Goal: Information Seeking & Learning: Check status

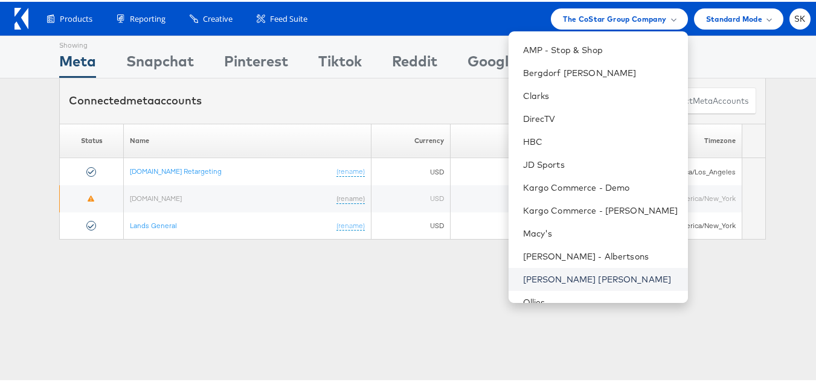
scroll to position [181, 0]
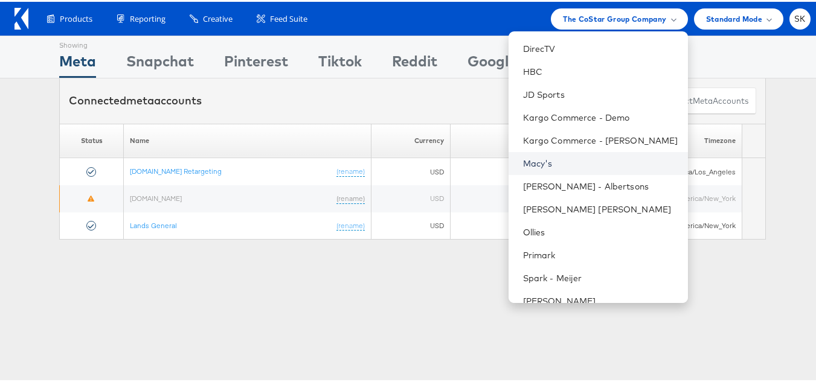
click at [536, 160] on link "Macy's" at bounding box center [600, 162] width 155 height 12
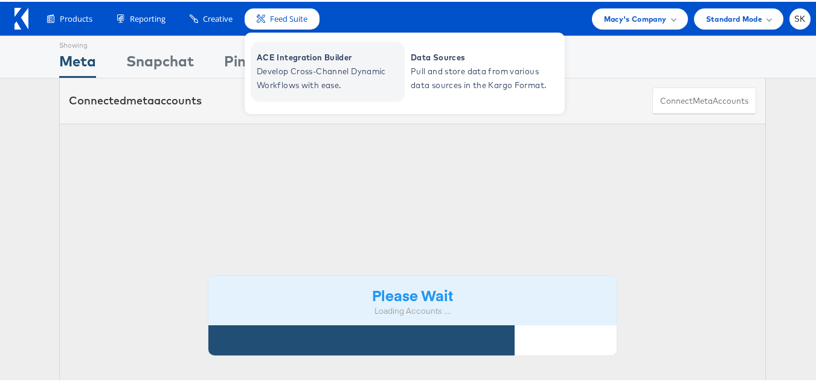
click at [293, 62] on span "ACE Integration Builder" at bounding box center [329, 56] width 145 height 14
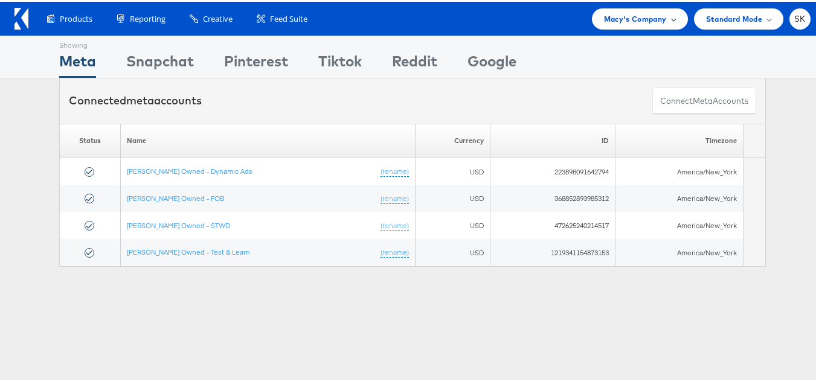
click at [592, 18] on div "Macy's Company" at bounding box center [640, 17] width 96 height 21
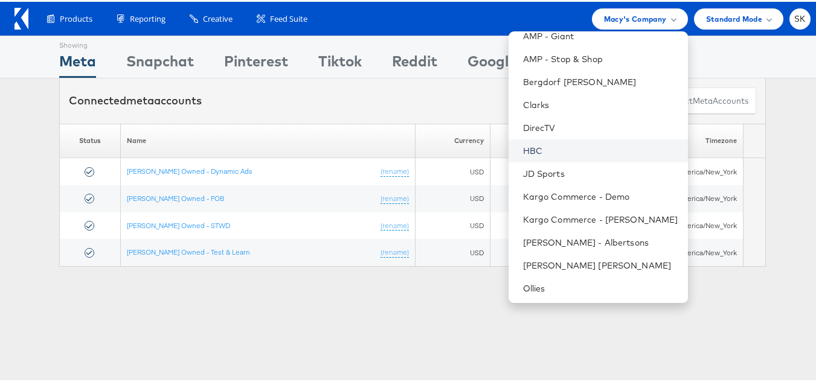
scroll to position [75, 0]
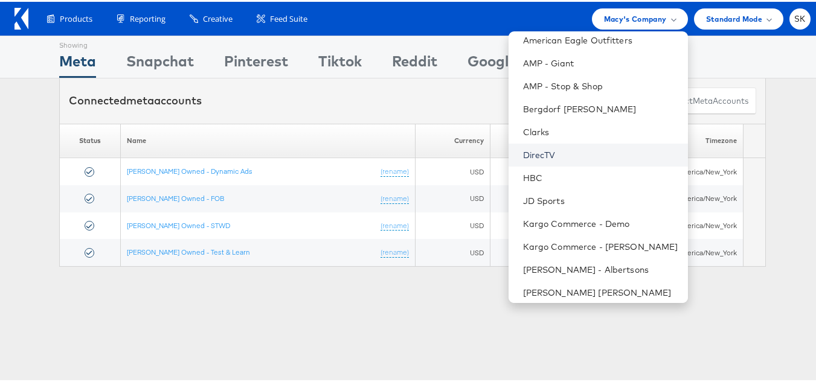
click at [532, 152] on link "DirecTV" at bounding box center [600, 153] width 155 height 12
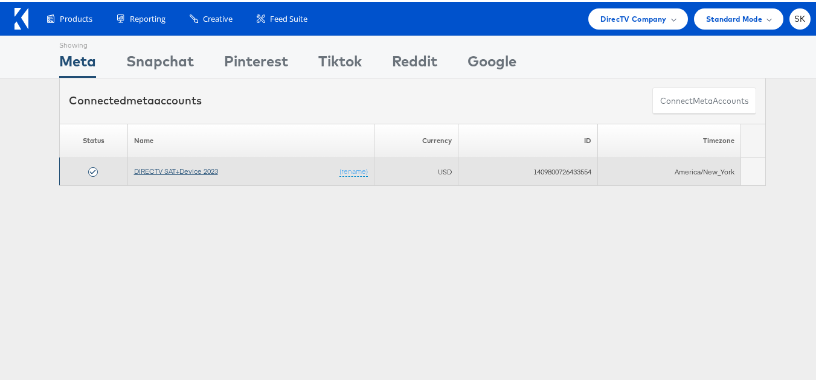
click at [162, 172] on link "DIRECTV SAT+Device 2023" at bounding box center [176, 169] width 84 height 9
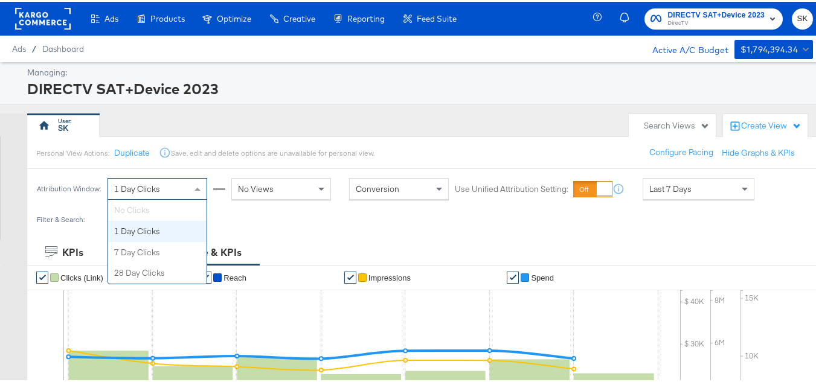
click at [127, 182] on span "1 Day Clicks" at bounding box center [137, 187] width 46 height 11
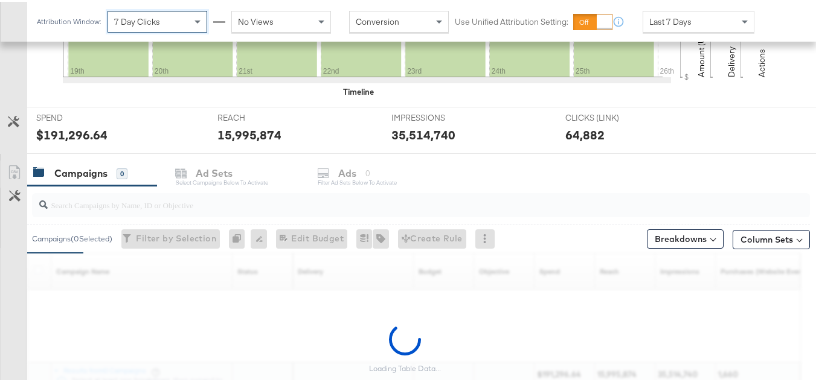
scroll to position [498, 0]
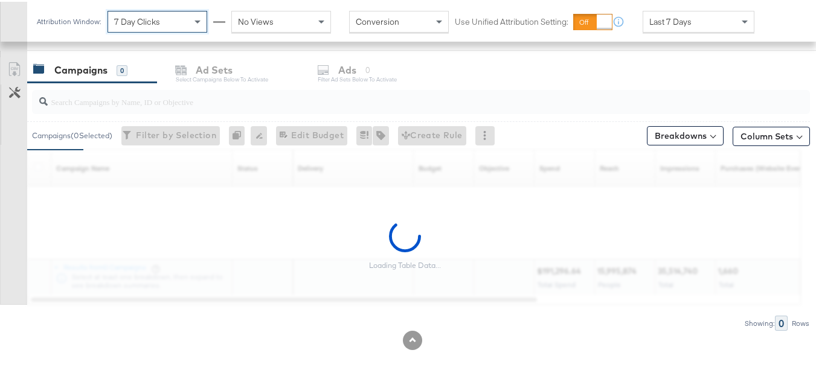
click at [685, 19] on span "Last 7 Days" at bounding box center [670, 20] width 42 height 11
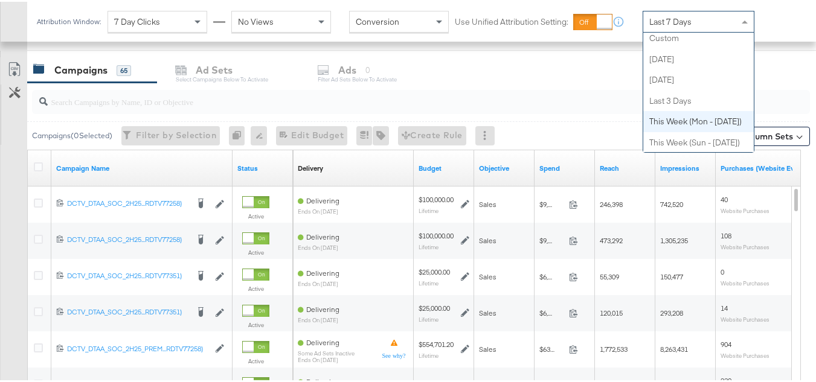
scroll to position [0, 0]
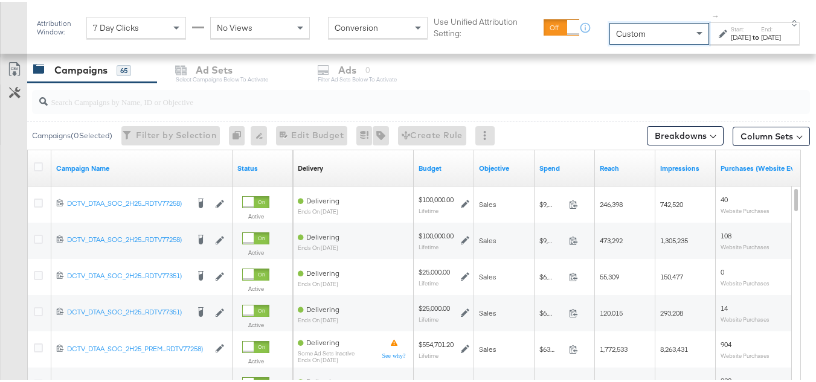
click at [731, 34] on div "[DATE]" at bounding box center [741, 36] width 20 height 10
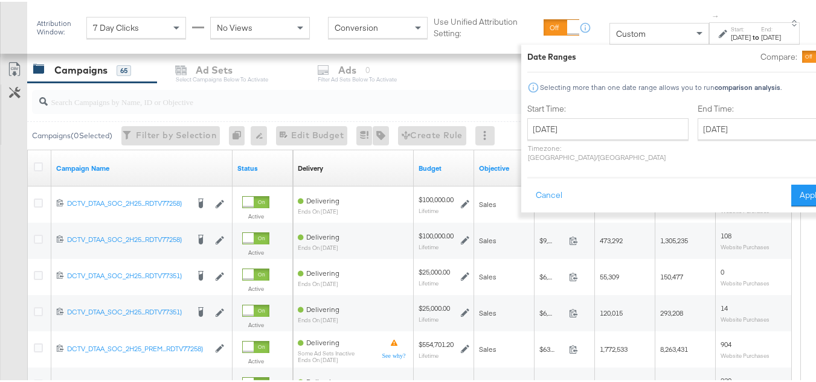
click at [552, 141] on div "[DATE] ‹ [DATE] › Su Mo Tu We Th Fr Sa 27 28 29 30 31 1 2 3 4 5 6 7 8 9 10 11 1…" at bounding box center [607, 139] width 161 height 44
click at [553, 137] on input "[DATE]" at bounding box center [607, 128] width 161 height 22
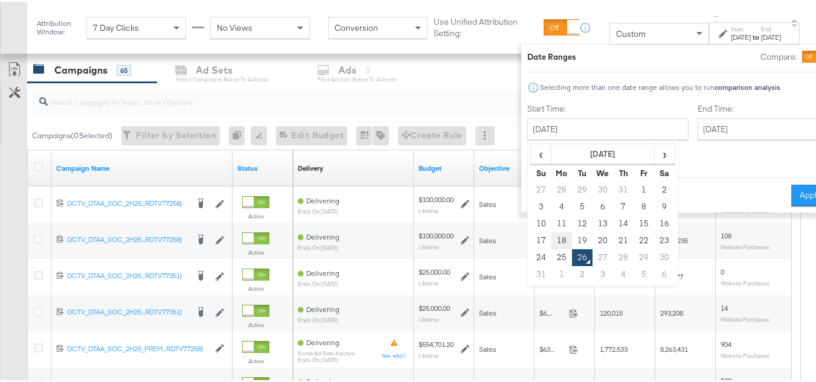
click at [552, 239] on td "18" at bounding box center [562, 239] width 21 height 17
type input "[DATE]"
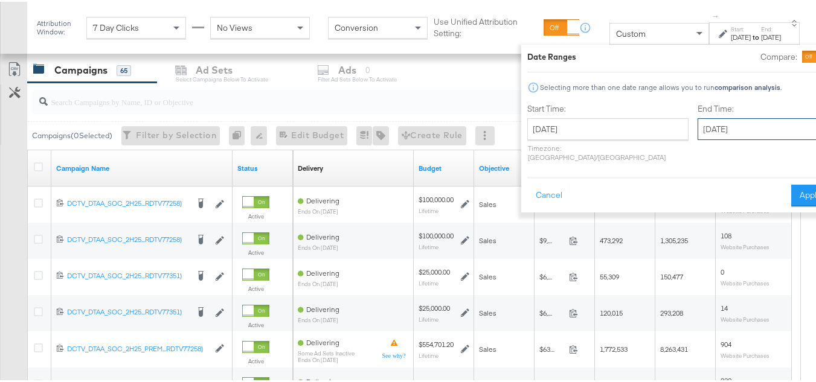
click at [722, 123] on input "[DATE]" at bounding box center [761, 128] width 127 height 22
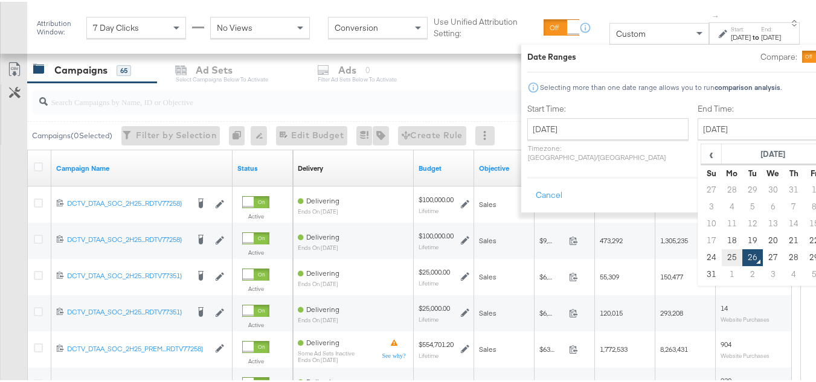
click at [722, 256] on td "25" at bounding box center [732, 256] width 21 height 17
type input "[DATE]"
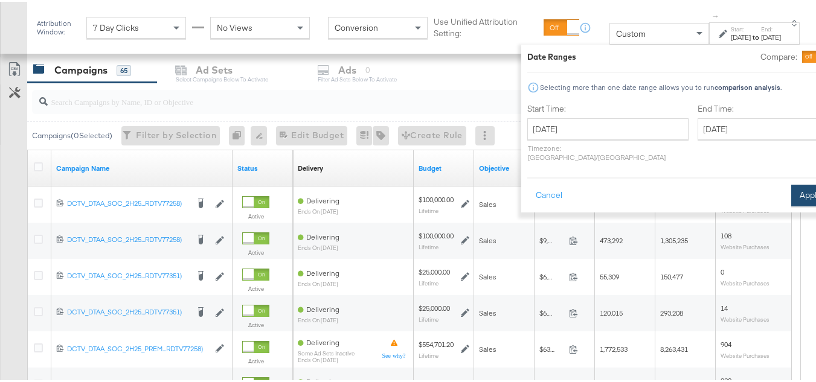
click at [791, 184] on button "Apply" at bounding box center [810, 194] width 38 height 22
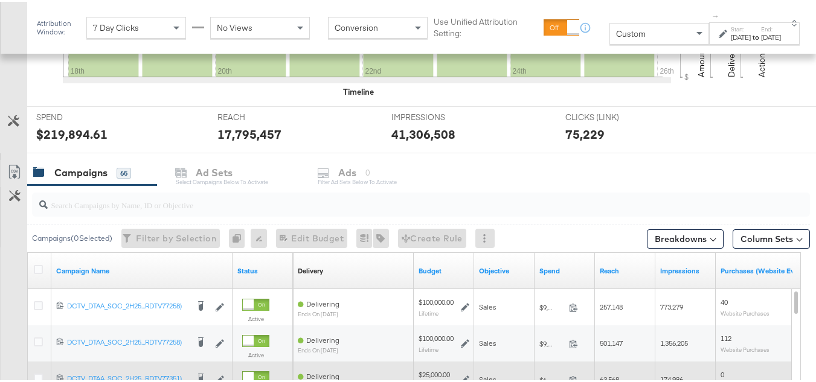
scroll to position [511, 0]
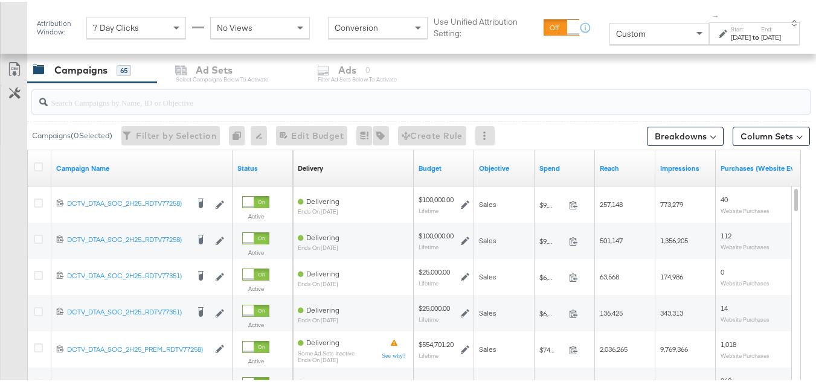
click at [119, 104] on input "search" at bounding box center [395, 96] width 694 height 24
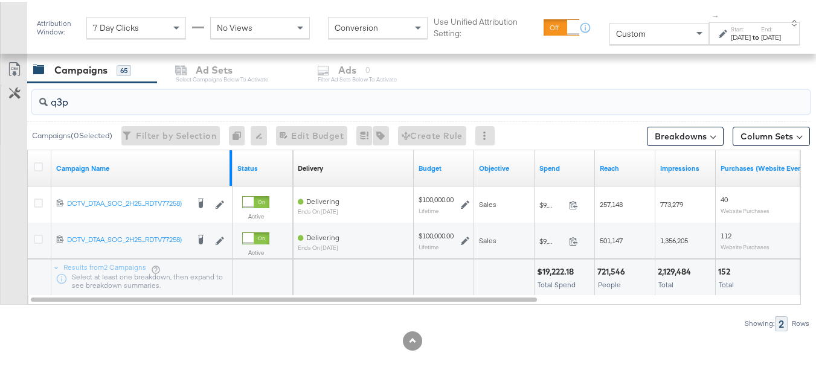
type input "q3p"
drag, startPoint x: 231, startPoint y: 155, endPoint x: 331, endPoint y: 150, distance: 99.8
click at [28, 149] on div "Campaign Name Status Delivery Sorting Unavailable Budget Objective Spend Reach …" at bounding box center [28, 149] width 0 height 0
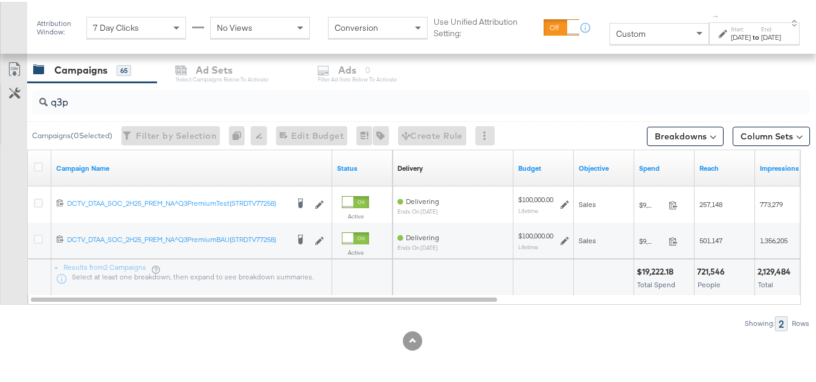
click at [0, 193] on div "Customize KPIs Export as CSV" at bounding box center [13, 180] width 27 height 248
drag, startPoint x: 633, startPoint y: 154, endPoint x: 622, endPoint y: 155, distance: 11.5
click at [622, 155] on div "Objective" at bounding box center [604, 167] width 60 height 36
drag, startPoint x: 692, startPoint y: 155, endPoint x: 712, endPoint y: 158, distance: 20.1
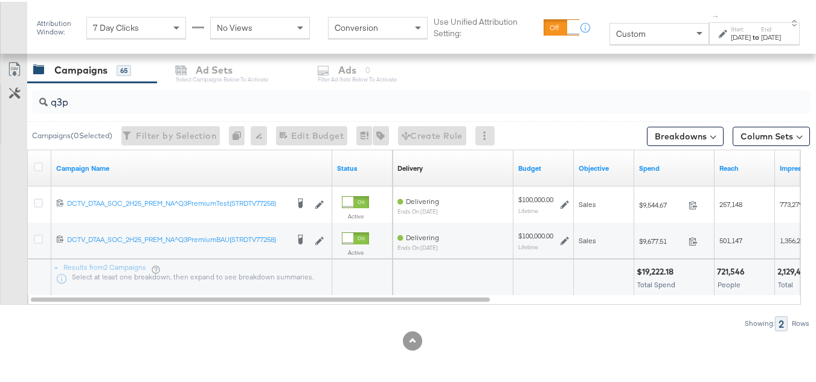
click at [591, 282] on div at bounding box center [604, 276] width 60 height 36
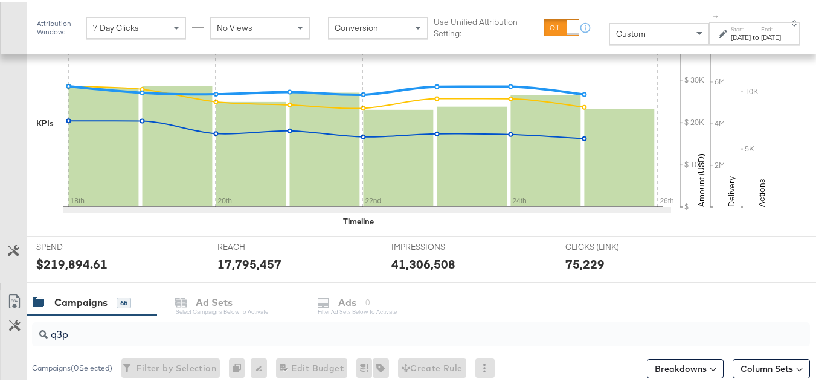
scroll to position [363, 0]
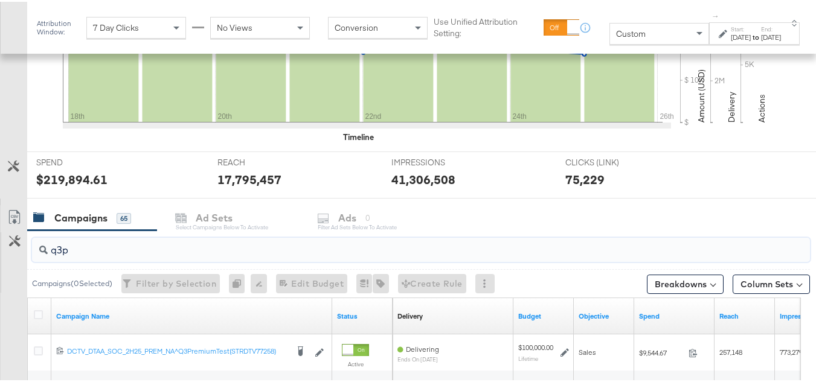
click at [102, 246] on input "q3p" at bounding box center [395, 244] width 694 height 24
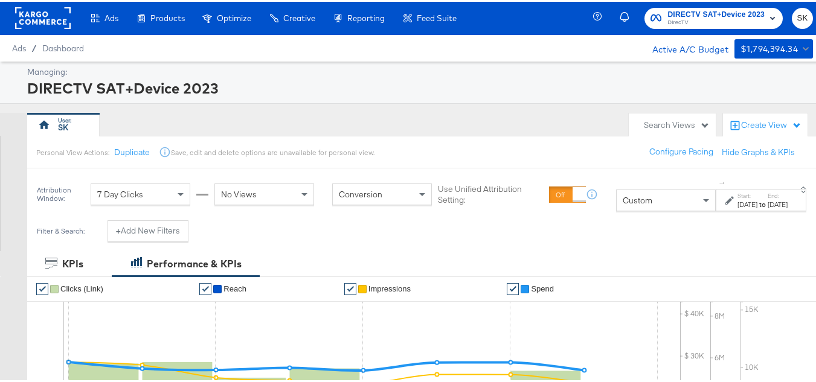
scroll to position [0, 0]
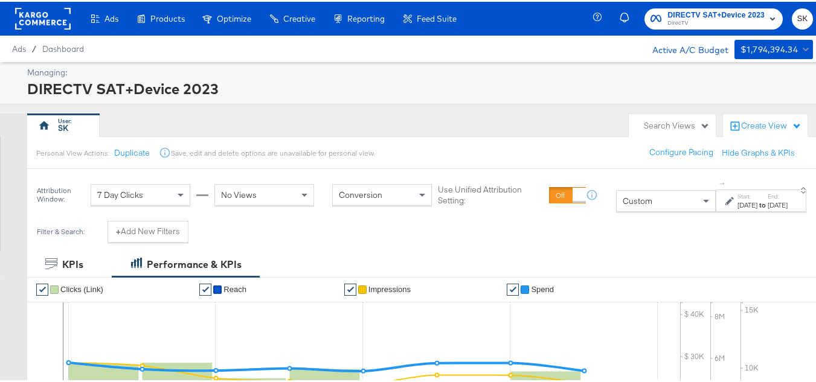
click at [251, 202] on div "No Views" at bounding box center [264, 193] width 98 height 21
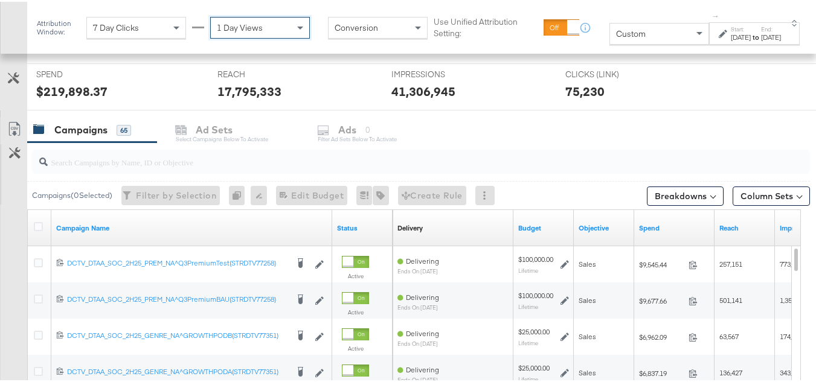
scroll to position [450, 0]
click at [106, 162] on input "search" at bounding box center [395, 156] width 694 height 24
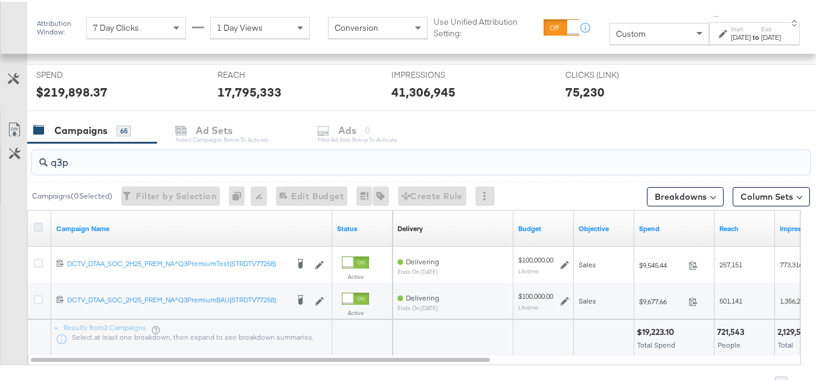
type input "q3p"
click at [39, 222] on icon at bounding box center [38, 225] width 9 height 9
click at [0, 0] on input "checkbox" at bounding box center [0, 0] width 0 height 0
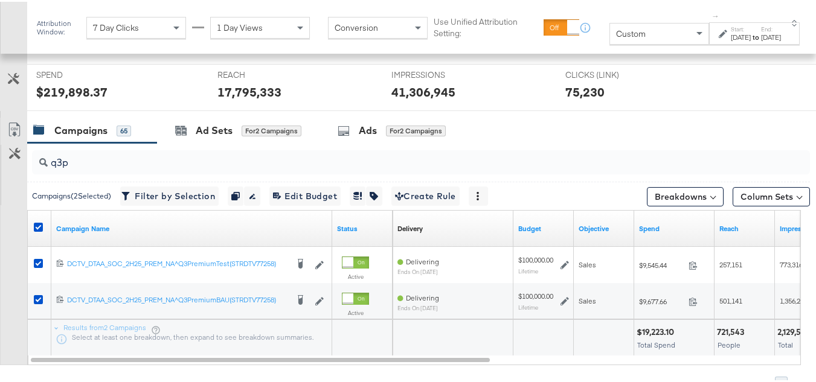
click at [297, 234] on div "Campaign Name" at bounding box center [191, 227] width 281 height 19
click at [318, 222] on link "Campaign Name" at bounding box center [191, 227] width 271 height 10
click at [320, 222] on link "Campaign Name ↓" at bounding box center [191, 227] width 271 height 10
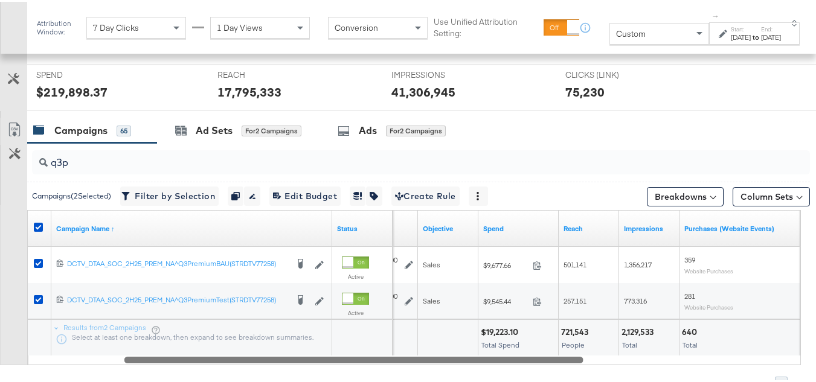
drag, startPoint x: 230, startPoint y: 358, endPoint x: 371, endPoint y: 327, distance: 144.7
click at [326, 361] on div at bounding box center [353, 358] width 459 height 10
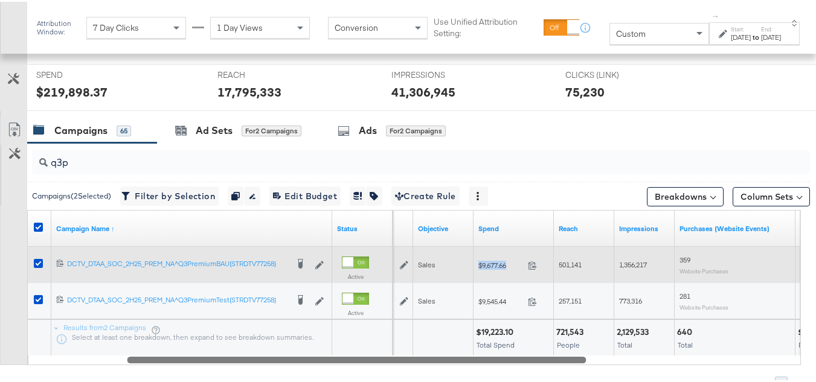
drag, startPoint x: 469, startPoint y: 272, endPoint x: 514, endPoint y: 270, distance: 44.1
click at [514, 270] on div "$100,000.00 Lifetime Sales $9,677.66 9677.66 501,141 1,356,217 359 Website Purc…" at bounding box center [695, 263] width 926 height 36
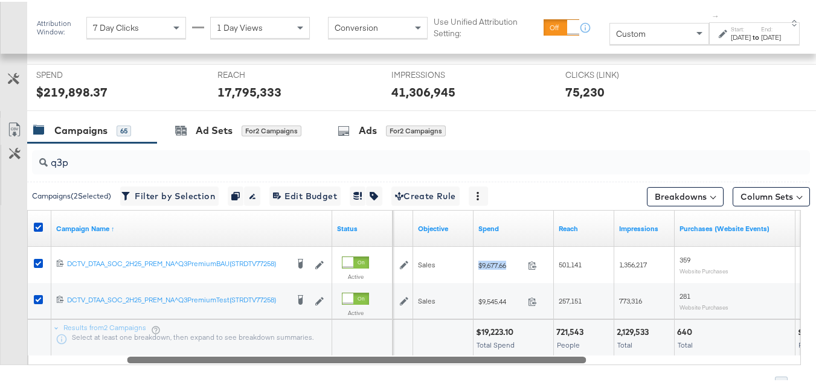
copy div "$9,677.66"
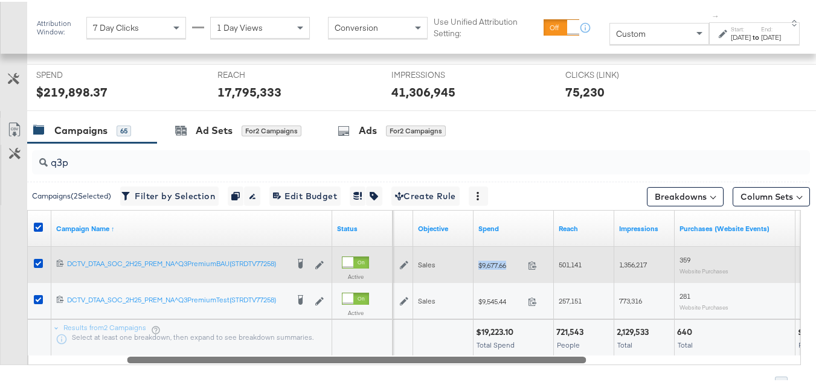
click at [488, 272] on div "$9,677.66 9677.66" at bounding box center [514, 263] width 80 height 19
drag, startPoint x: 472, startPoint y: 262, endPoint x: 513, endPoint y: 261, distance: 40.5
click at [513, 261] on div "$100,000.00 Lifetime Sales $9,677.66 9677.66 501,141 1,356,217 359 Website Purc…" at bounding box center [695, 263] width 926 height 36
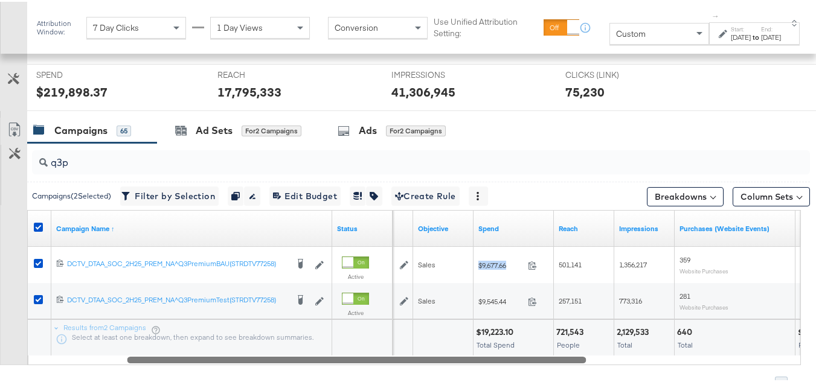
copy div "$9,677.66"
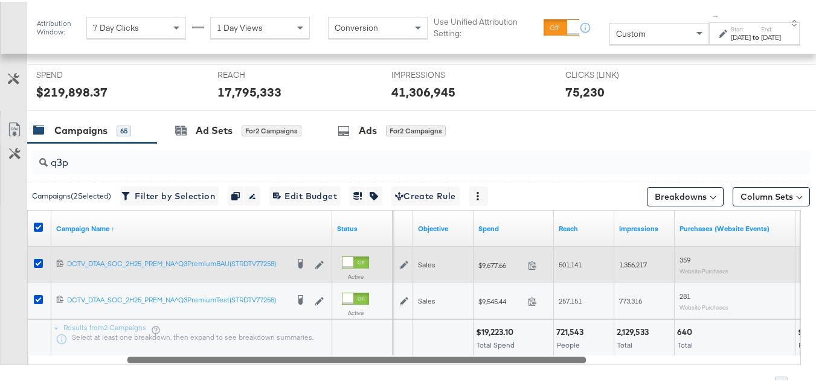
click at [525, 273] on div "$9,677.66 9677.66" at bounding box center [514, 263] width 80 height 36
click at [530, 264] on icon at bounding box center [532, 263] width 9 height 9
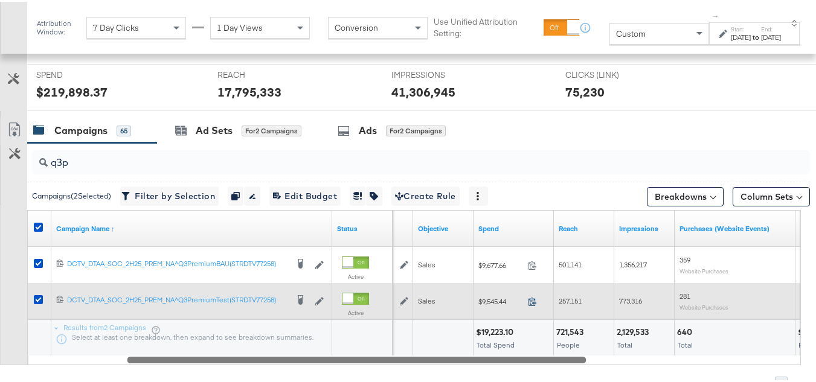
click at [530, 299] on icon at bounding box center [532, 299] width 9 height 9
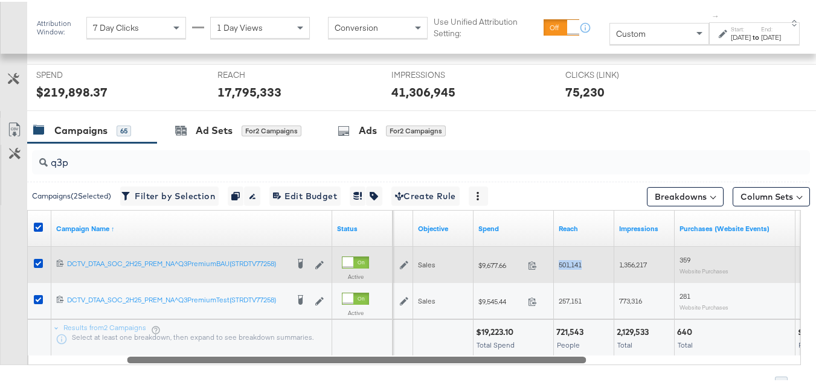
drag, startPoint x: 587, startPoint y: 263, endPoint x: 558, endPoint y: 260, distance: 28.5
click at [558, 260] on div "501,141" at bounding box center [584, 263] width 60 height 19
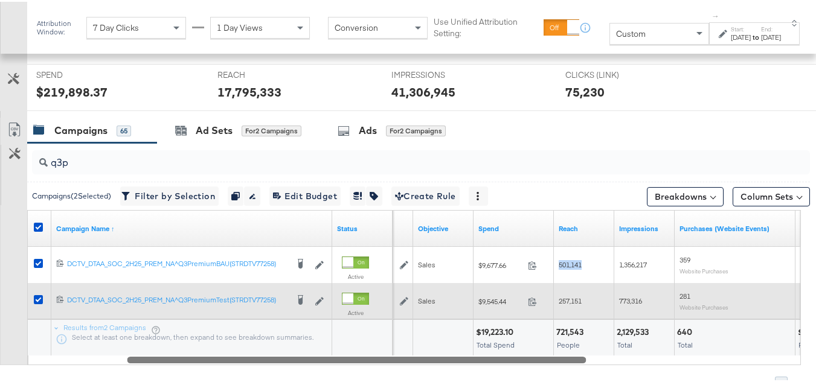
copy span "501,141"
drag, startPoint x: 591, startPoint y: 303, endPoint x: 553, endPoint y: 304, distance: 38.1
click at [553, 304] on div "$100,000.00 Lifetime Sales $9,545.44 9545.44 257,151 773,316 281 Website Purcha…" at bounding box center [695, 300] width 926 height 36
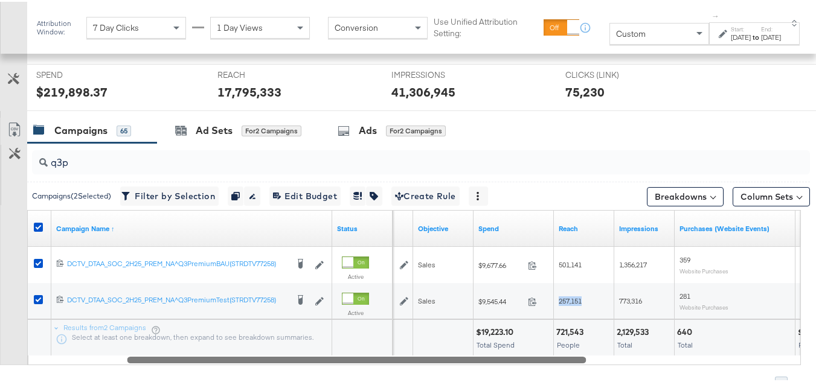
copy span "257,151"
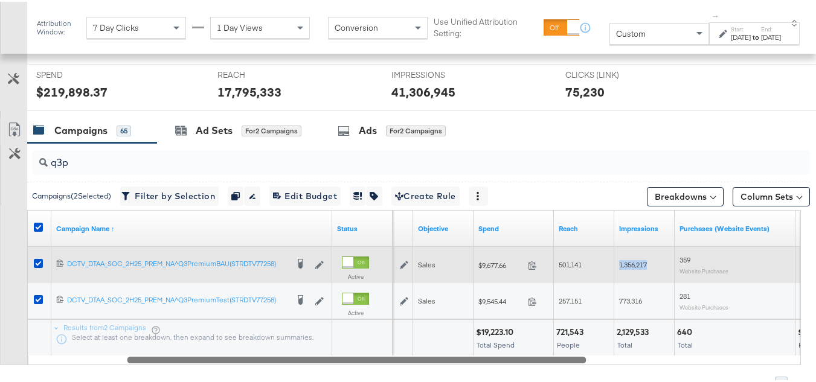
drag, startPoint x: 651, startPoint y: 264, endPoint x: 617, endPoint y: 263, distance: 33.8
click at [617, 263] on div "1,356,217" at bounding box center [644, 263] width 60 height 19
copy span "1,356,217"
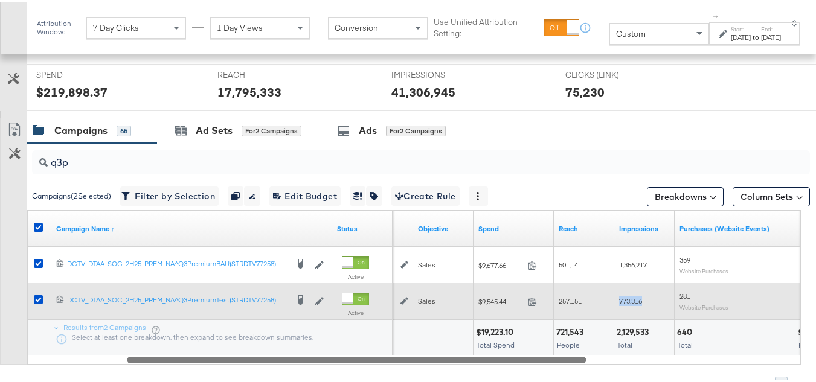
drag, startPoint x: 646, startPoint y: 305, endPoint x: 617, endPoint y: 303, distance: 29.0
click at [617, 303] on div "773,316" at bounding box center [644, 299] width 60 height 19
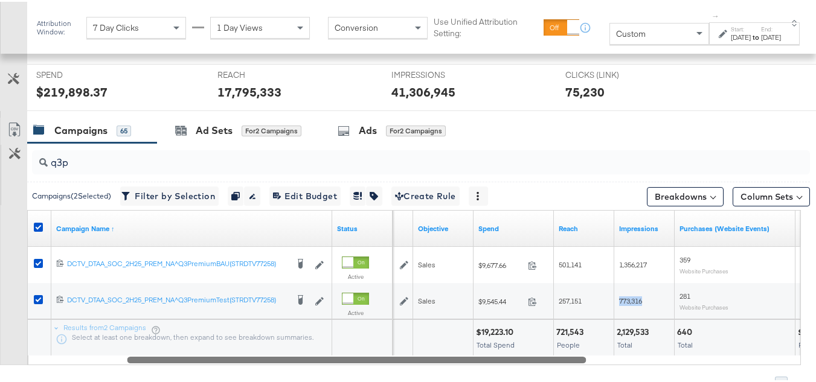
copy span "773,316"
click at [548, 341] on div "Total Spend" at bounding box center [513, 344] width 75 height 8
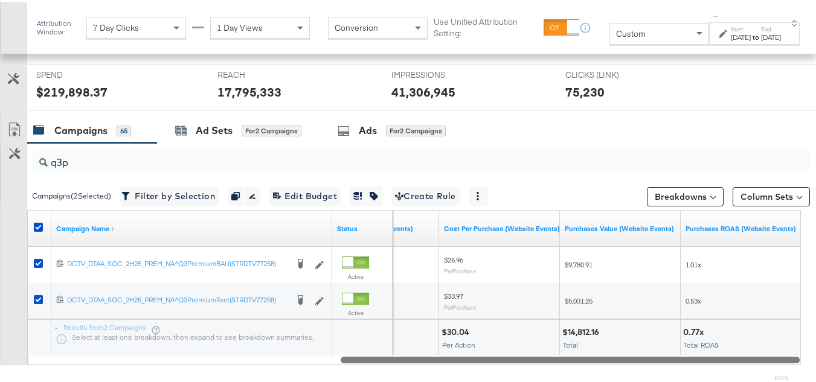
drag, startPoint x: 554, startPoint y: 356, endPoint x: 825, endPoint y: 371, distance: 271.1
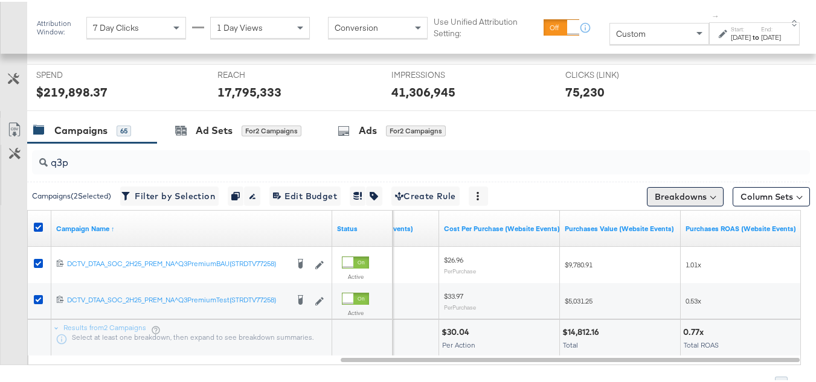
click at [692, 189] on button "Breakdowns" at bounding box center [685, 194] width 77 height 19
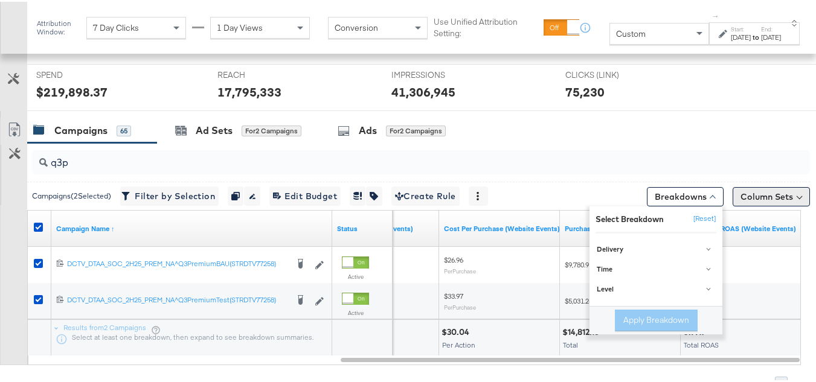
click at [765, 192] on button "Column Sets" at bounding box center [771, 194] width 77 height 19
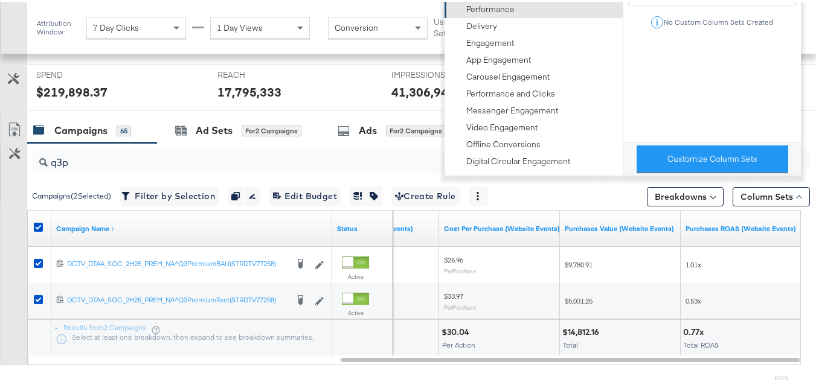
drag, startPoint x: 489, startPoint y: 4, endPoint x: 584, endPoint y: 36, distance: 100.3
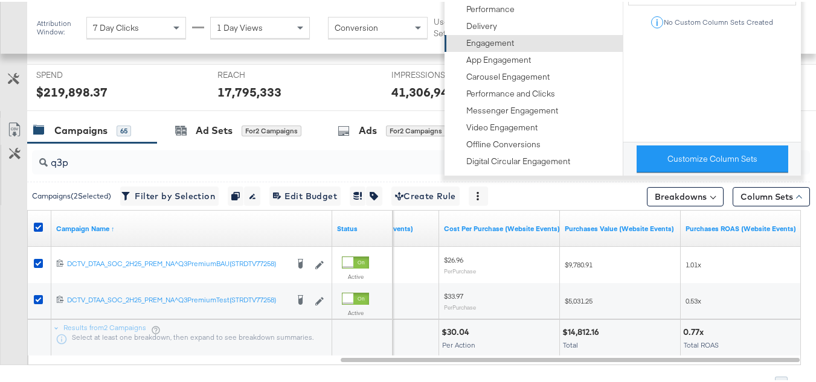
click at [489, 3] on div "Performance" at bounding box center [490, 7] width 48 height 11
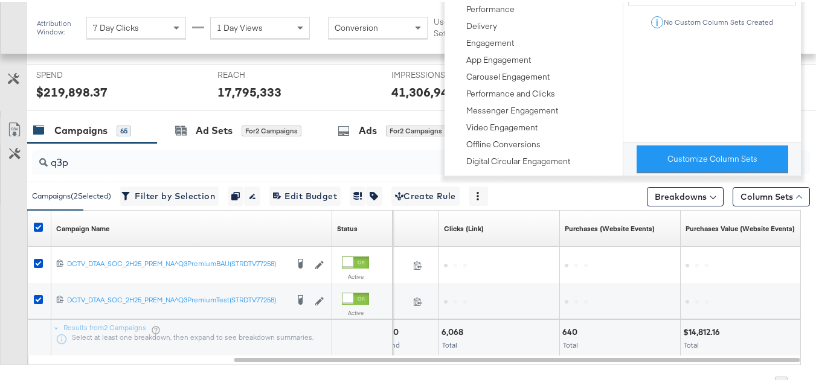
click at [0, 192] on div "Customize KPIs Export as CSV" at bounding box center [13, 240] width 27 height 248
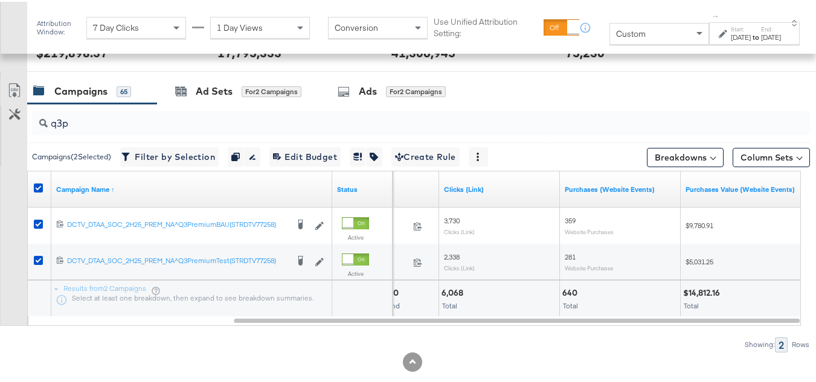
scroll to position [511, 0]
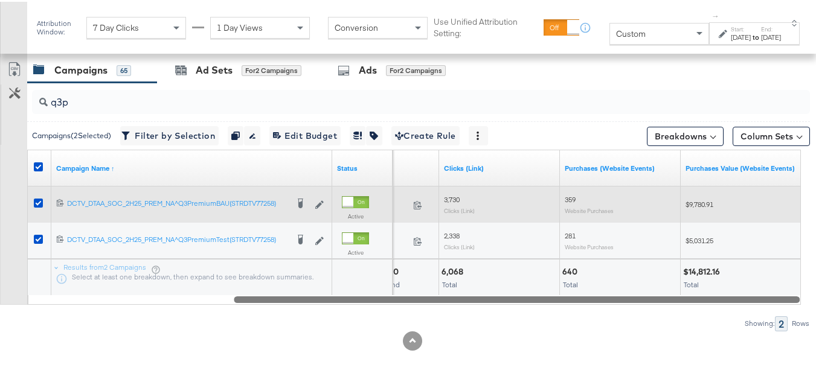
drag, startPoint x: 695, startPoint y: 299, endPoint x: 462, endPoint y: 203, distance: 252.8
click at [740, 336] on div "KPIs Performance & KPIs Customize KPIs ✔ Clicks (Link) ✔ Reach ✔ Impressions ✔ …" at bounding box center [412, 62] width 825 height 642
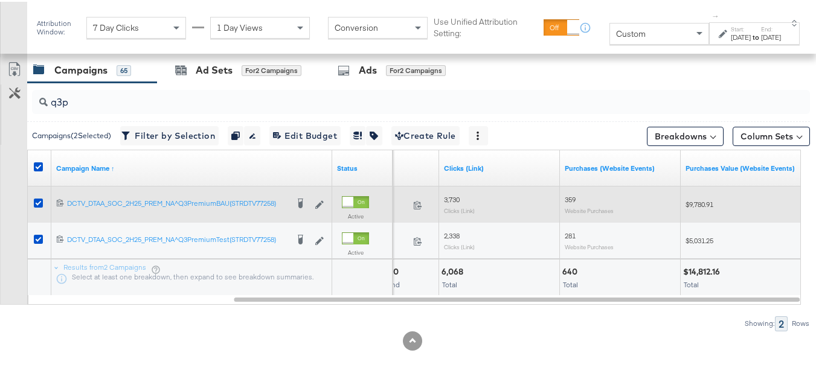
click at [450, 200] on span "3,730" at bounding box center [452, 197] width 16 height 9
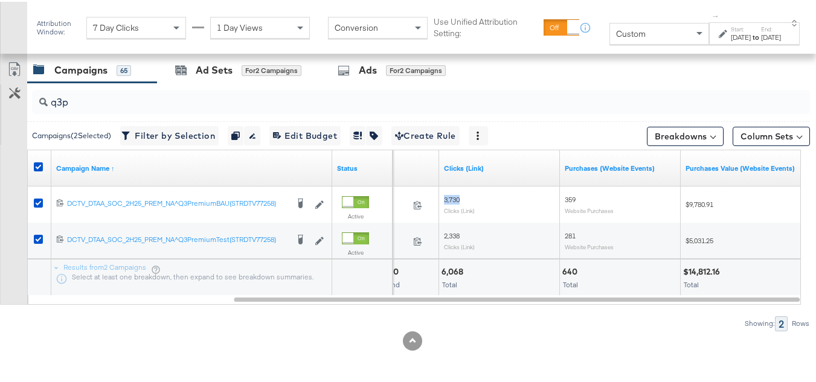
copy span "3,730"
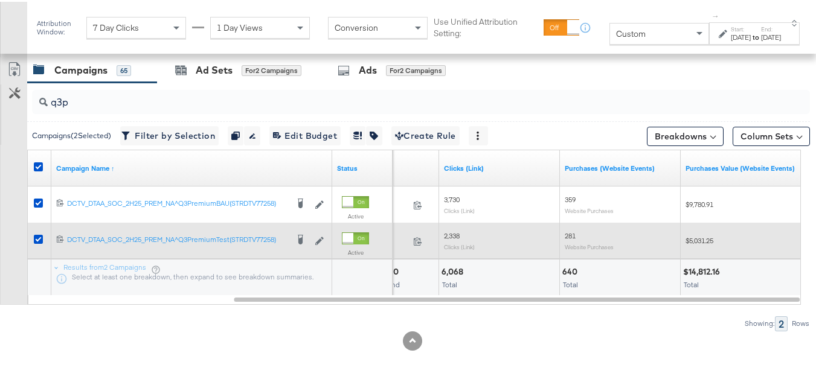
click at [449, 228] on div "2,338 Clicks (Link)" at bounding box center [499, 239] width 121 height 28
copy span "2,338"
click at [576, 243] on sub "Website Purchases" at bounding box center [589, 245] width 49 height 7
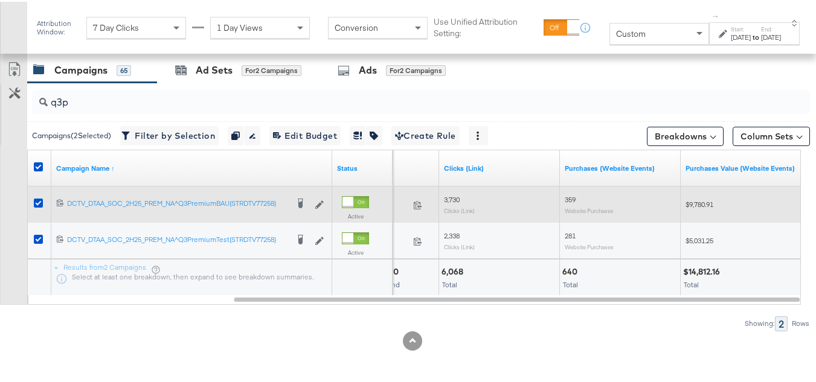
click at [566, 197] on span "359" at bounding box center [570, 197] width 11 height 9
click at [567, 197] on span "359" at bounding box center [570, 197] width 11 height 9
copy span "359"
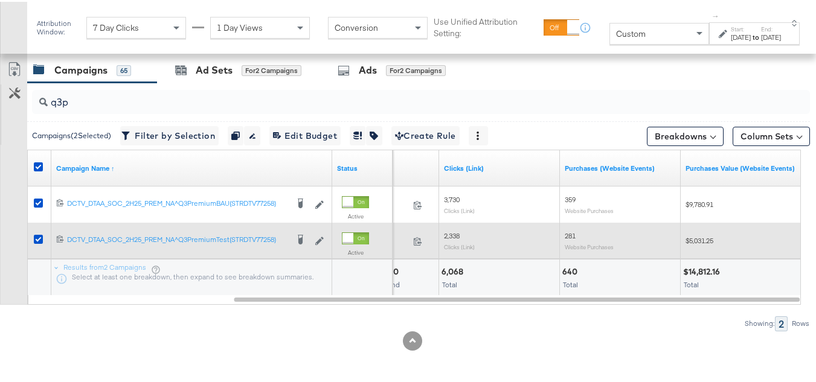
click at [575, 233] on span "281" at bounding box center [570, 234] width 11 height 9
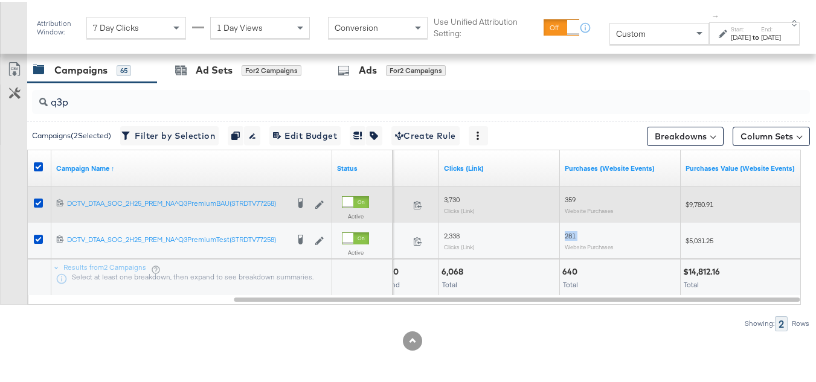
copy span "281"
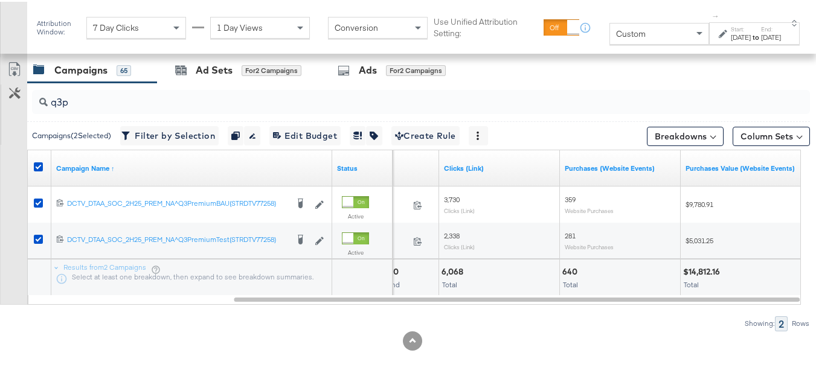
click at [581, 280] on div "Total" at bounding box center [619, 283] width 115 height 8
